Goal: Information Seeking & Learning: Learn about a topic

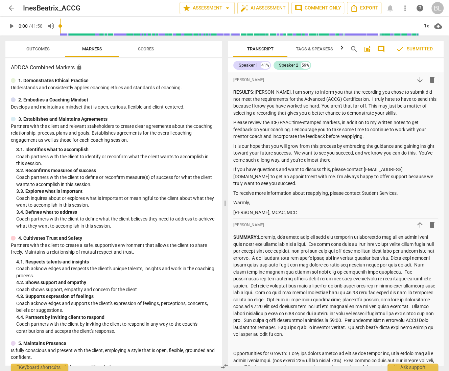
scroll to position [426, 0]
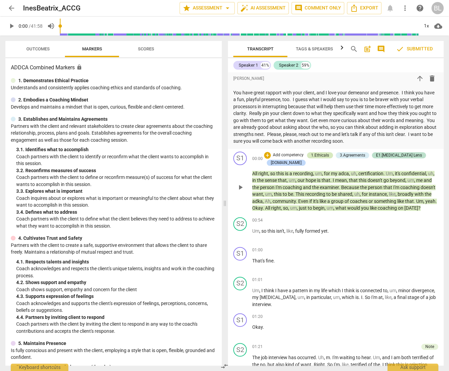
click at [326, 158] on div "1.Ethicals" at bounding box center [320, 155] width 18 height 6
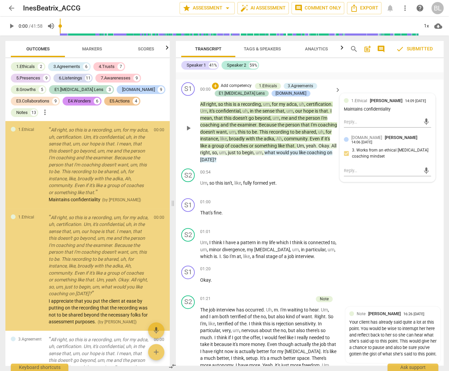
scroll to position [391, 0]
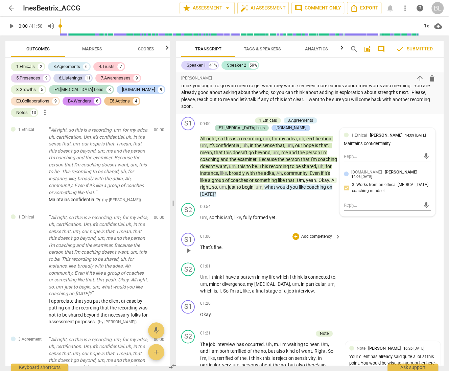
click at [390, 232] on div "S1 play_arrow pause 01:00 + Add competency keyboard_arrow_right That's fine ." at bounding box center [310, 245] width 268 height 30
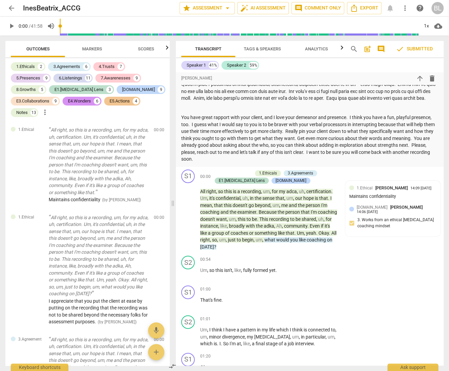
scroll to position [355, 0]
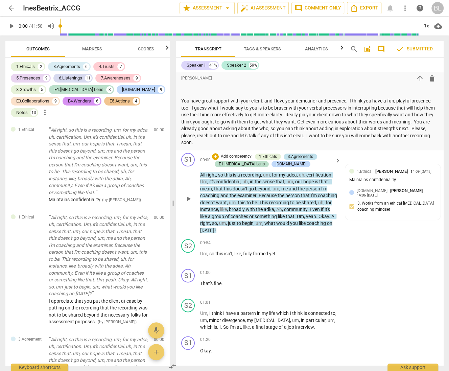
click at [306, 156] on div "3.Agreements" at bounding box center [300, 157] width 25 height 6
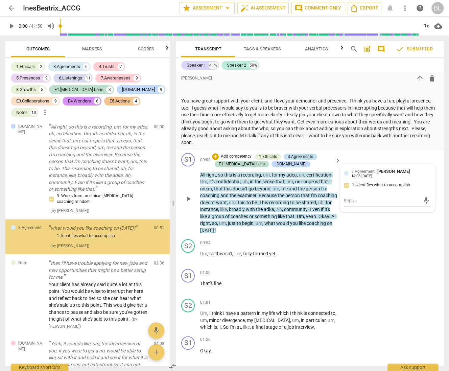
scroll to position [464, 0]
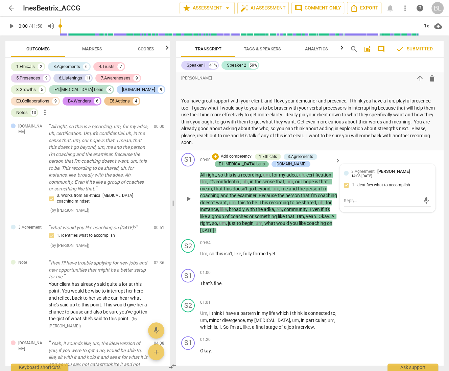
click at [238, 163] on div "E1.[MEDICAL_DATA] Lens" at bounding box center [242, 164] width 46 height 6
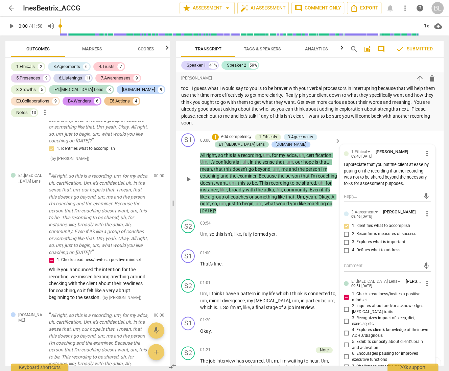
scroll to position [355, 0]
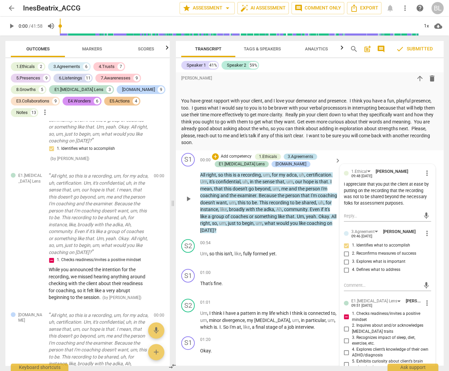
click at [304, 156] on div "3.Agreements" at bounding box center [300, 157] width 25 height 6
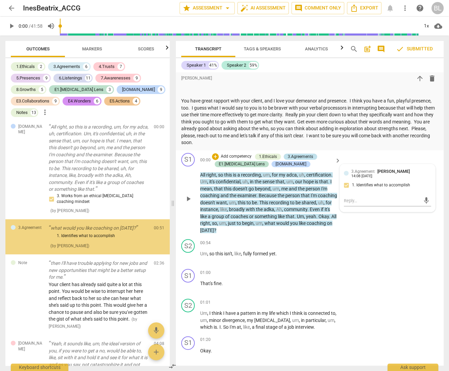
scroll to position [464, 0]
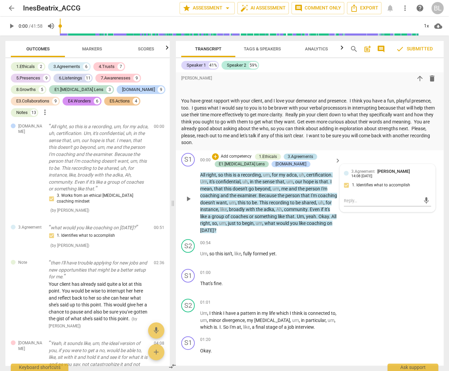
click at [302, 155] on div "3.Agreements" at bounding box center [300, 157] width 25 height 6
click at [298, 155] on div "3.Agreements" at bounding box center [300, 157] width 25 height 6
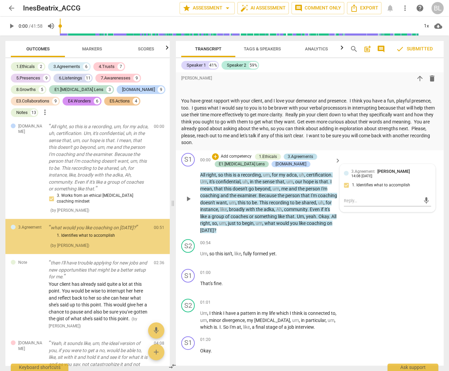
click at [298, 155] on div "3.Agreements" at bounding box center [300, 157] width 25 height 6
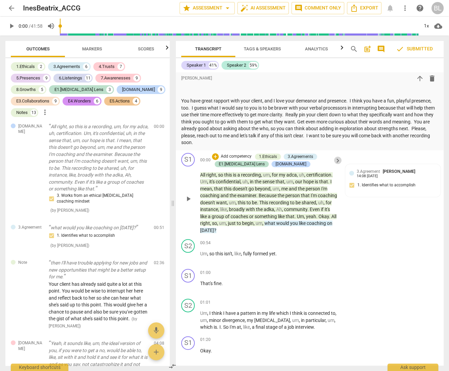
click at [335, 161] on span "keyboard_arrow_right" at bounding box center [338, 161] width 8 height 8
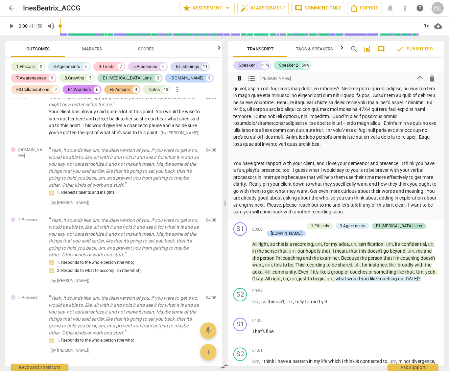
scroll to position [390, 0]
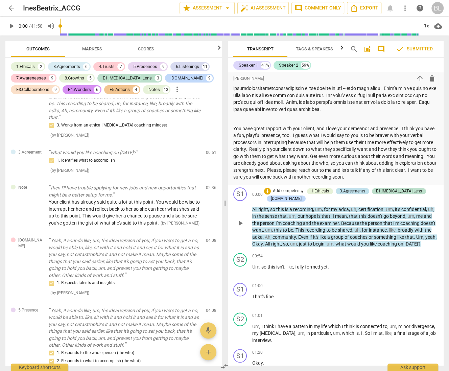
click at [356, 194] on div "3.Agreements" at bounding box center [352, 191] width 25 height 6
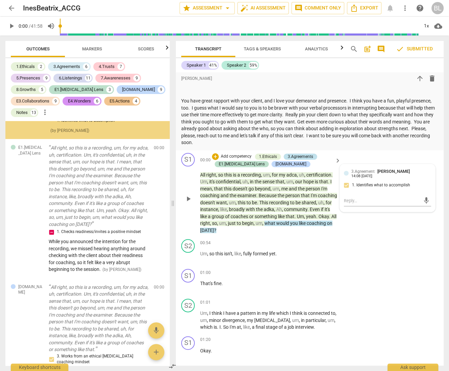
scroll to position [303, 0]
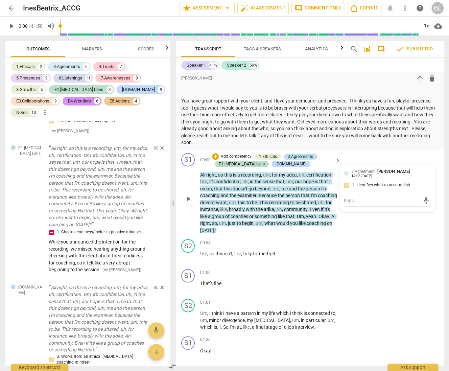
click at [289, 156] on div "3.Agreements" at bounding box center [300, 157] width 25 height 6
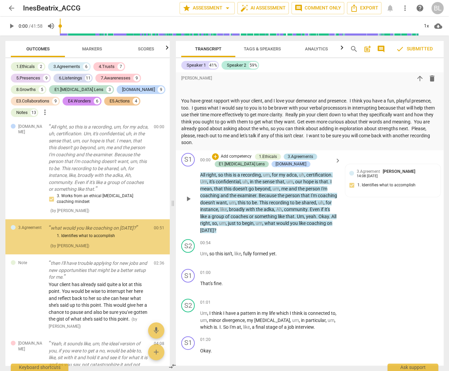
scroll to position [464, 0]
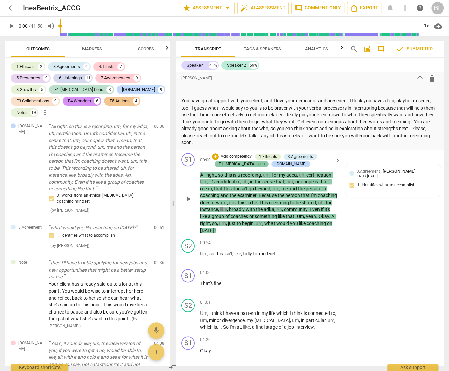
click at [236, 163] on div "E1.[MEDICAL_DATA] Lens" at bounding box center [242, 164] width 46 height 6
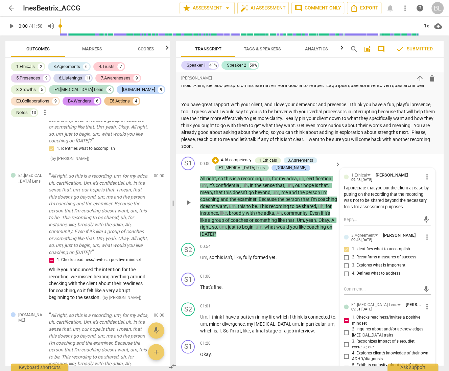
scroll to position [336, 0]
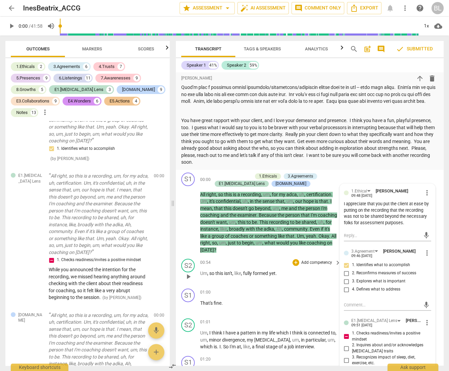
click at [309, 283] on div "S2 play_arrow pause 00:54 + Add competency keyboard_arrow_right Um , so this is…" at bounding box center [310, 271] width 268 height 30
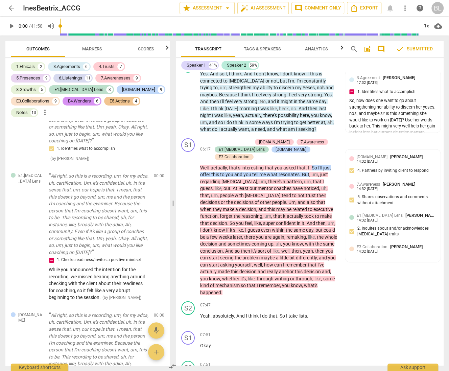
scroll to position [1384, 0]
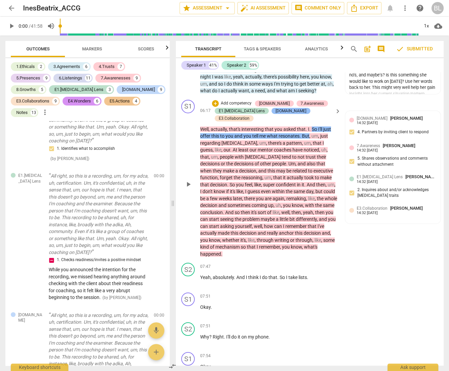
click at [276, 114] on div "[DOMAIN_NAME]" at bounding box center [291, 111] width 31 height 6
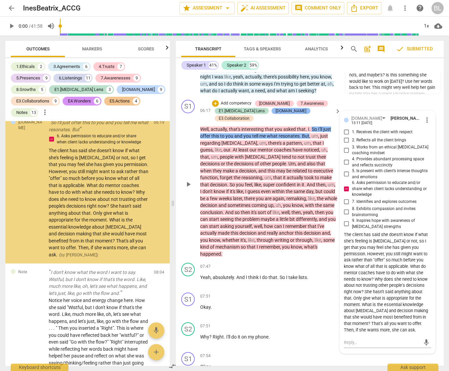
scroll to position [2953, 0]
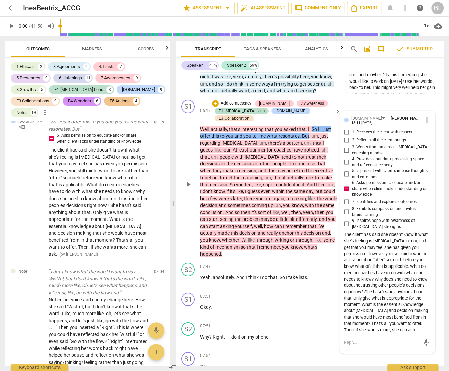
click at [438, 141] on div "S1 play_arrow pause 06:17 + Add competency [DOMAIN_NAME] 7.Awareness E1.[MEDICA…" at bounding box center [310, 178] width 268 height 163
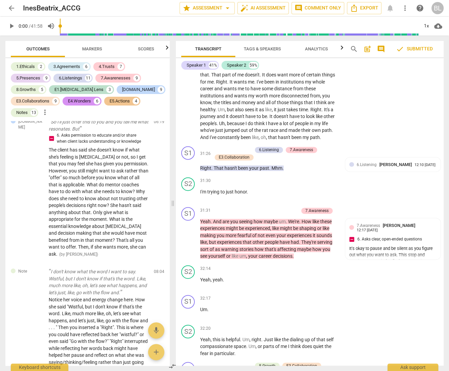
scroll to position [6503, 0]
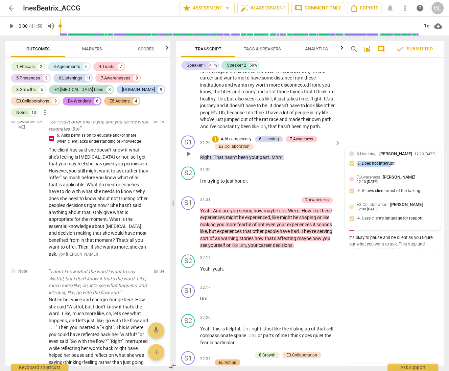
drag, startPoint x: 389, startPoint y: 206, endPoint x: 389, endPoint y: 213, distance: 6.4
click at [389, 213] on div "6.Listening [PERSON_NAME] 12:10 [DATE] 6. Does not interrupt 7.Awareness [PERSO…" at bounding box center [392, 188] width 95 height 84
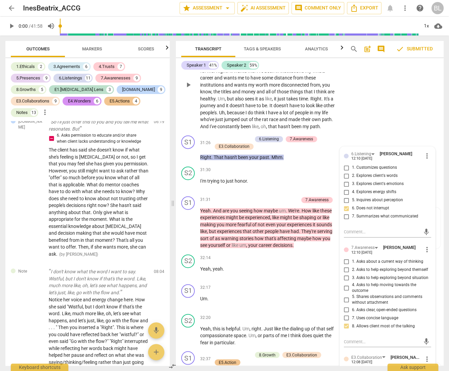
click at [387, 133] on div "S2 play_arrow pause 30:18 + Add competency keyboard_arrow_right Yeah . Yeah . A…" at bounding box center [310, 79] width 268 height 107
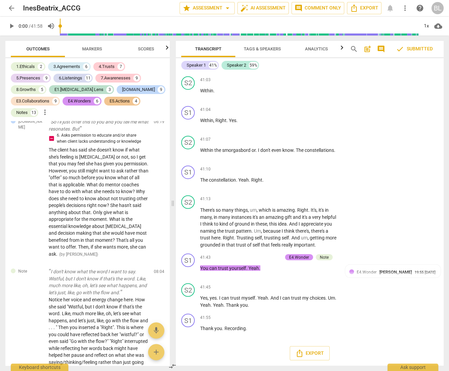
scroll to position [8138, 0]
click at [398, 230] on div "S2 play_arrow pause 41:13 + Add competency keyboard_arrow_right There's so many…" at bounding box center [310, 221] width 268 height 58
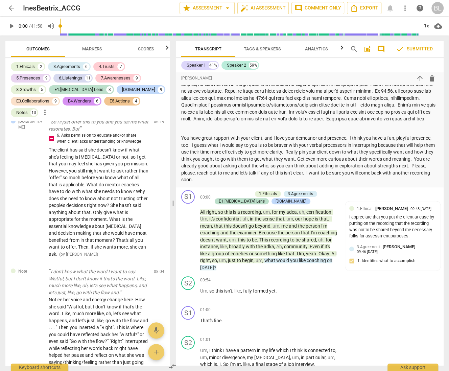
scroll to position [318, 0]
click at [362, 140] on p "You have great rapport with your client, and I love your demeanor and presence.…" at bounding box center [309, 159] width 257 height 49
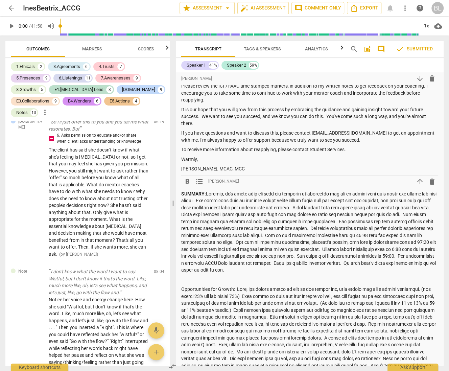
scroll to position [0, 0]
